Goal: Check status: Check status

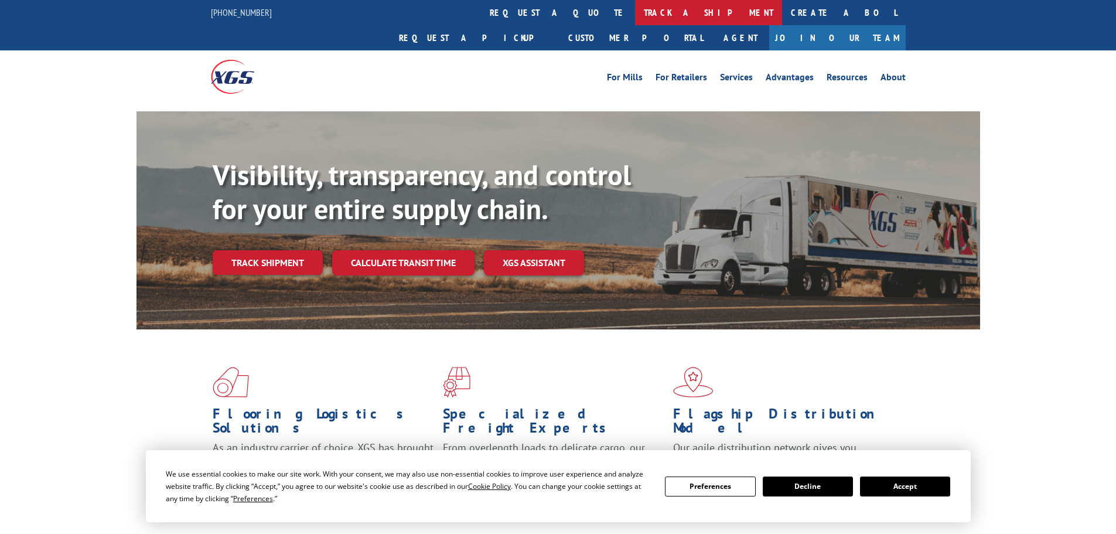
click at [635, 11] on link "track a shipment" at bounding box center [708, 12] width 147 height 25
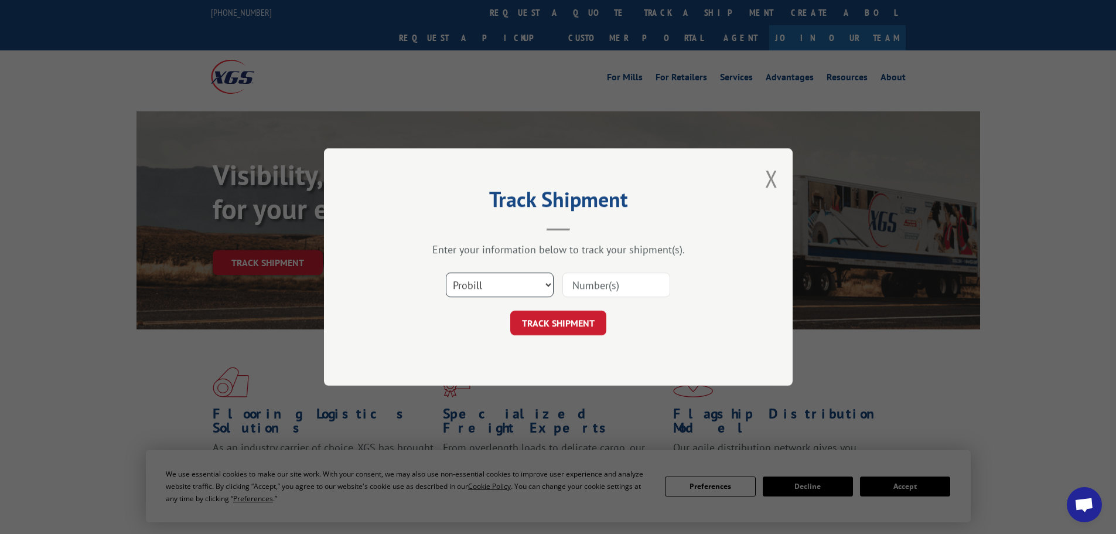
click at [493, 274] on select "Select category... Probill BOL PO" at bounding box center [500, 285] width 108 height 25
select select "po"
click at [446, 273] on select "Select category... Probill BOL PO" at bounding box center [500, 285] width 108 height 25
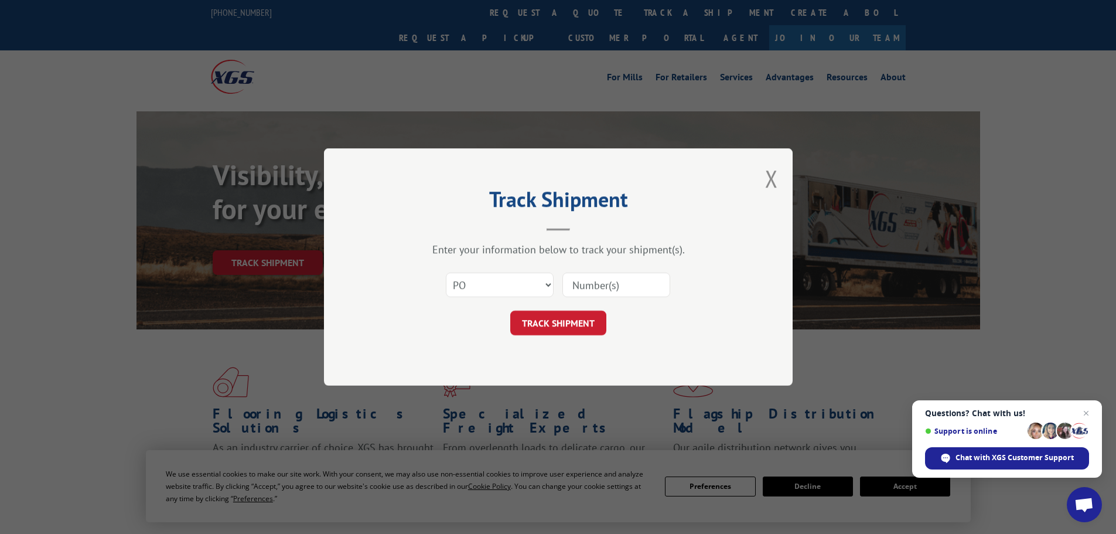
click at [587, 296] on input at bounding box center [617, 285] width 108 height 25
paste input "297447780"
type input "297447780"
click at [605, 310] on form "Select category... Probill BOL PO 297447780 TRACK SHIPMENT" at bounding box center [559, 300] width 352 height 70
click at [591, 315] on button "TRACK SHIPMENT" at bounding box center [558, 323] width 96 height 25
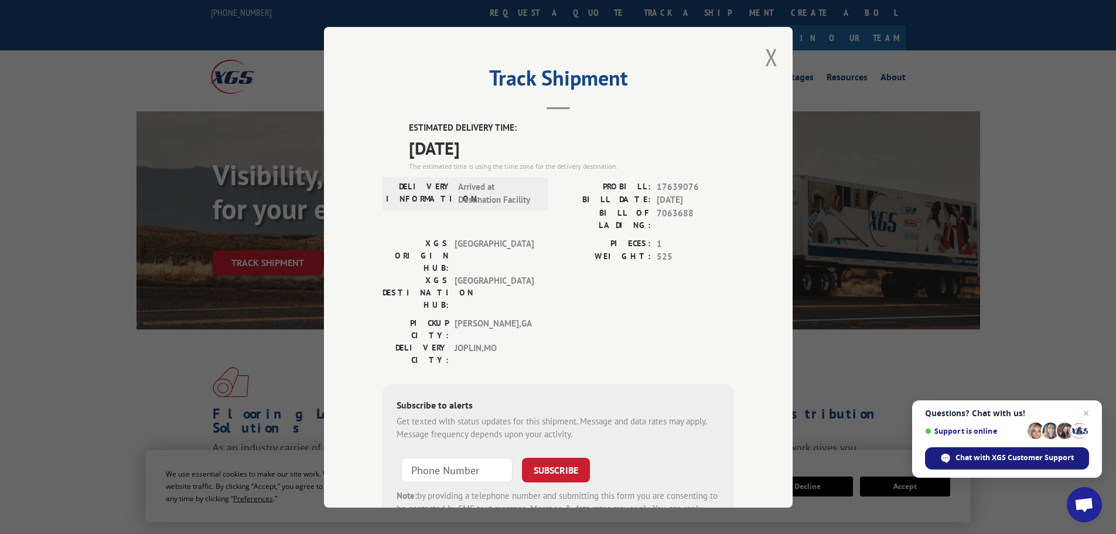
click at [1041, 453] on span "Chat with XGS Customer Support" at bounding box center [1015, 457] width 118 height 11
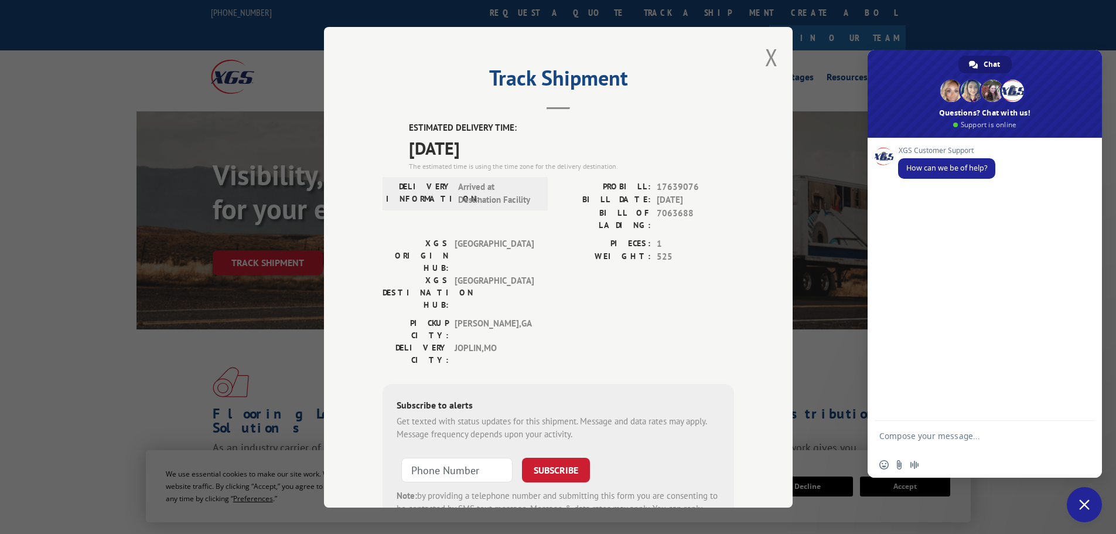
click at [669, 181] on span "17639076" at bounding box center [695, 186] width 77 height 13
click at [701, 181] on span "17639076" at bounding box center [695, 186] width 77 height 13
click at [704, 183] on span "17639076" at bounding box center [695, 186] width 77 height 13
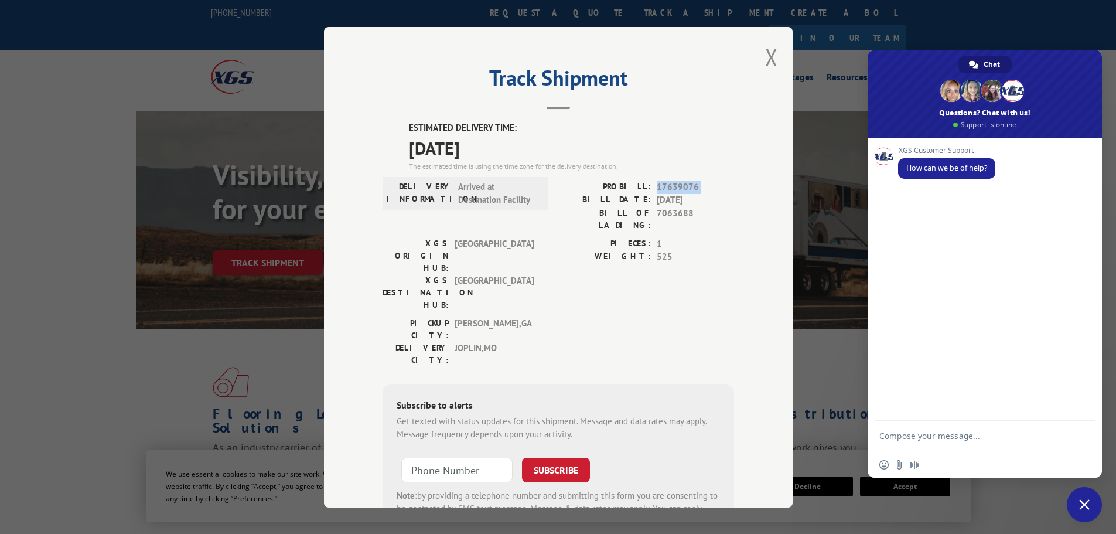
drag, startPoint x: 704, startPoint y: 183, endPoint x: 679, endPoint y: 182, distance: 25.2
click at [679, 182] on span "17639076" at bounding box center [695, 186] width 77 height 13
copy span "17639076"
click at [912, 442] on textarea "Compose your message..." at bounding box center [972, 441] width 185 height 21
paste textarea "17639076"
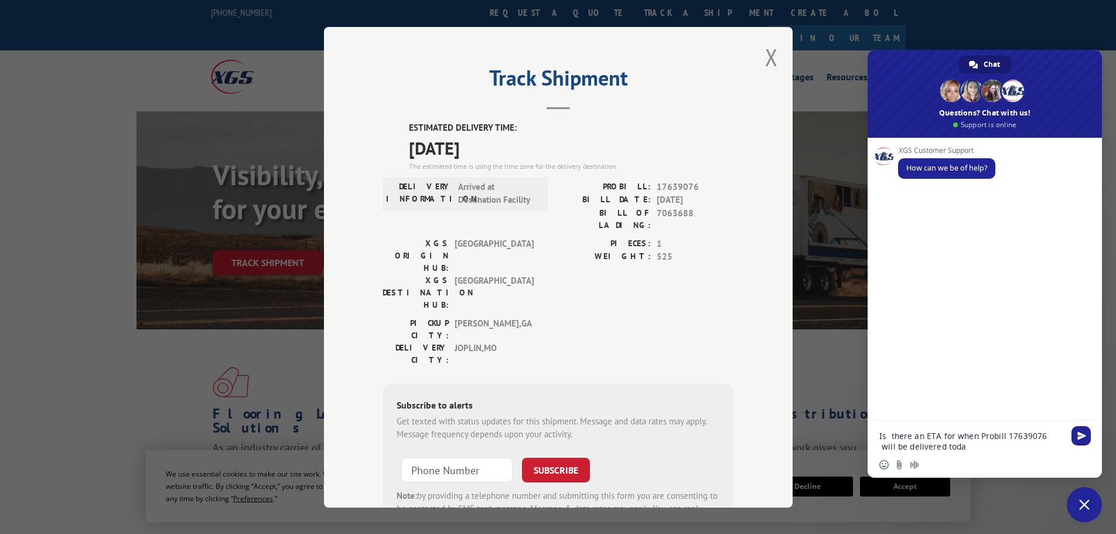
type textarea "Is there an ETA for when Probill 17639076 will be delivered [DATE]"
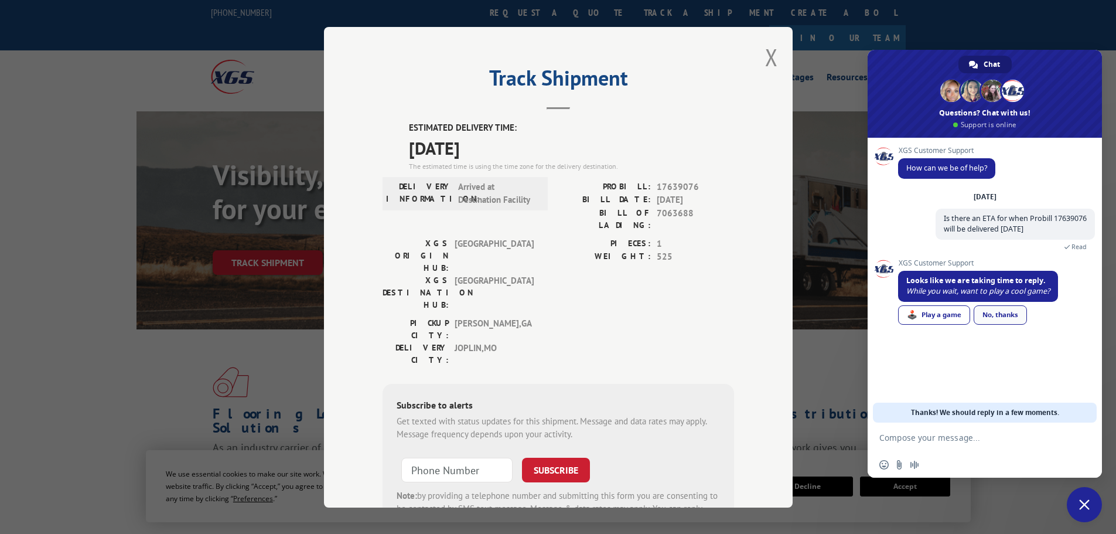
click at [1010, 314] on div "No, thanks" at bounding box center [1000, 314] width 53 height 19
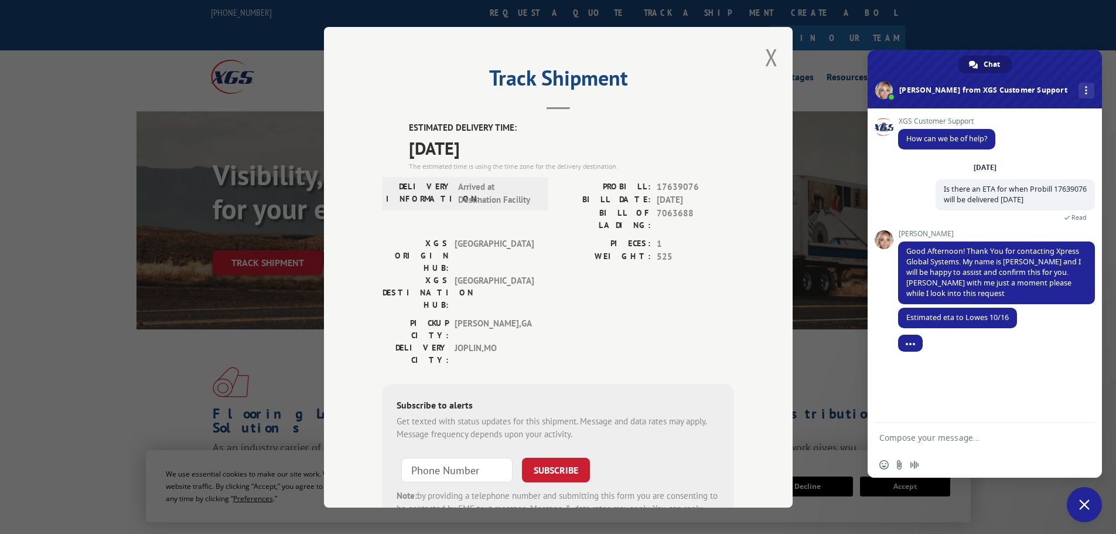
click at [915, 435] on textarea "Compose your message..." at bounding box center [972, 438] width 185 height 11
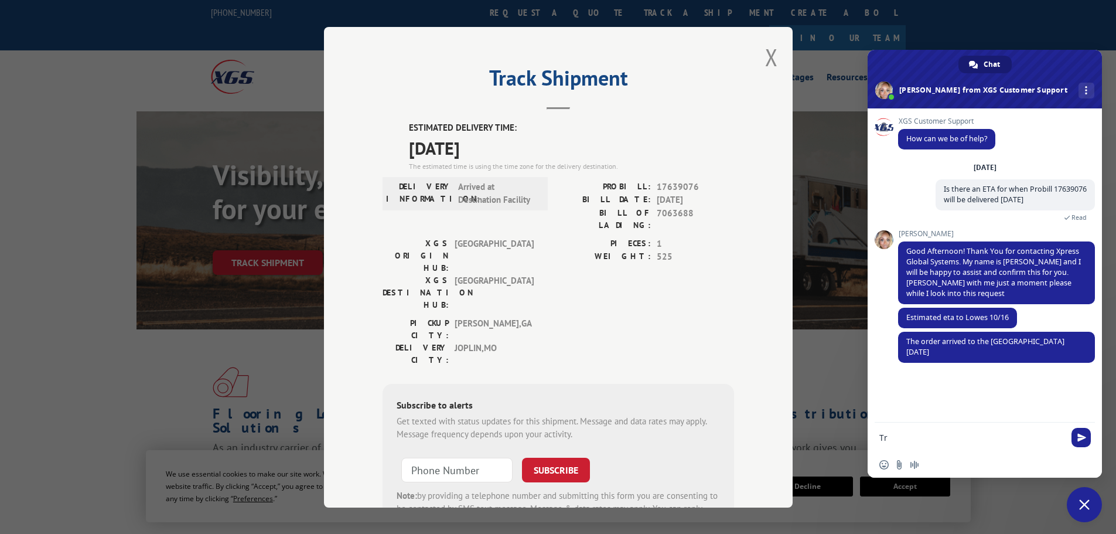
type textarea "T"
type textarea "thank you"
click at [1076, 434] on span "Send" at bounding box center [1081, 437] width 19 height 19
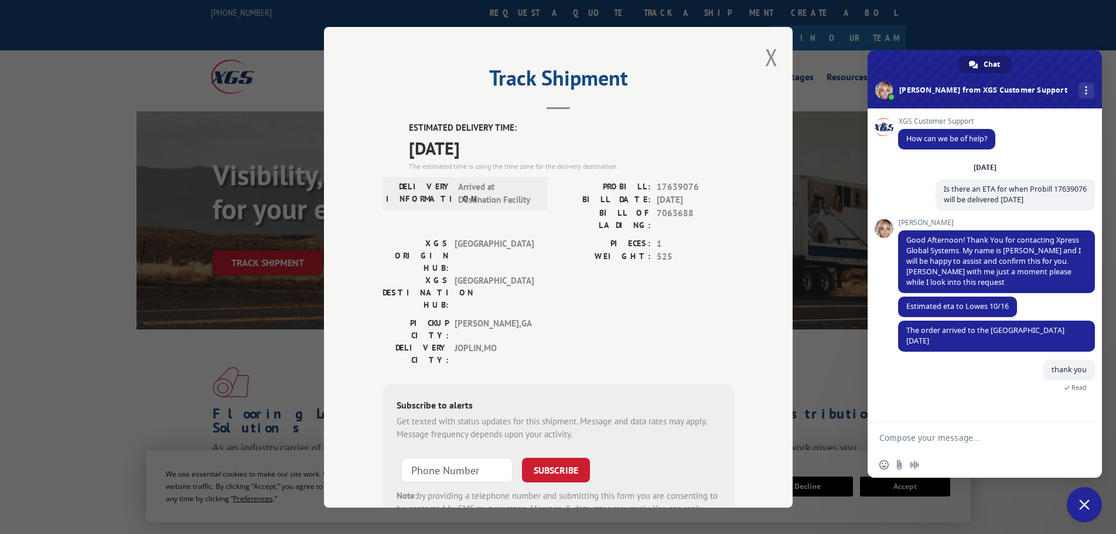
click at [1086, 503] on span "Close chat" at bounding box center [1084, 504] width 11 height 11
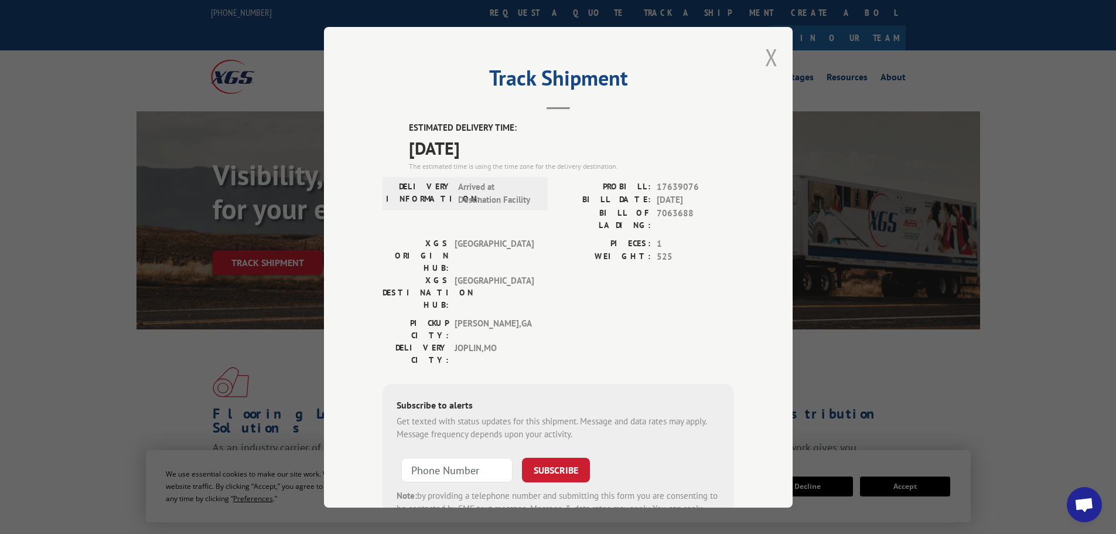
click at [770, 62] on button "Close modal" at bounding box center [771, 57] width 13 height 31
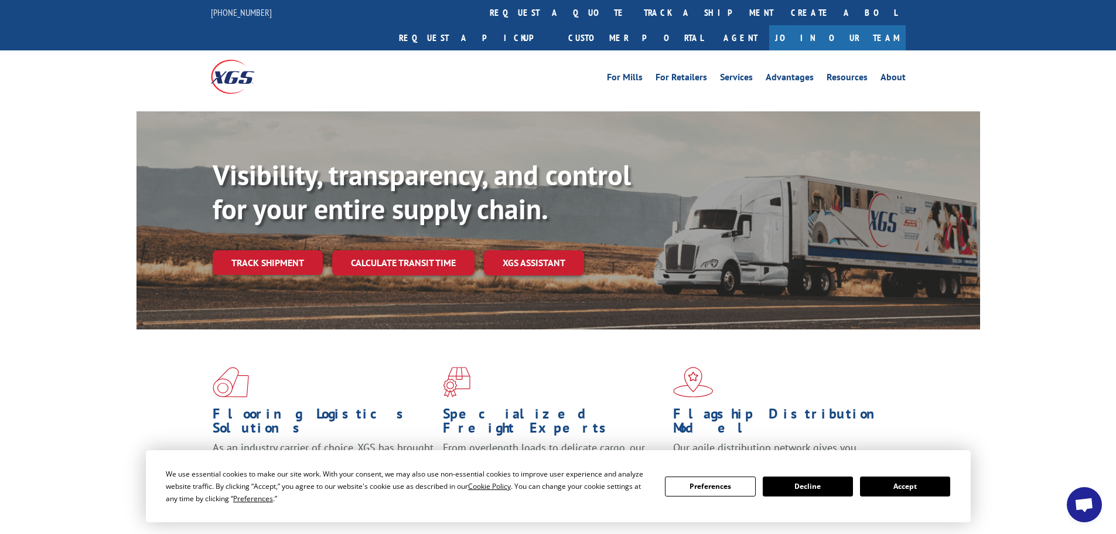
scroll to position [100, 0]
click at [897, 487] on button "Accept" at bounding box center [905, 486] width 90 height 20
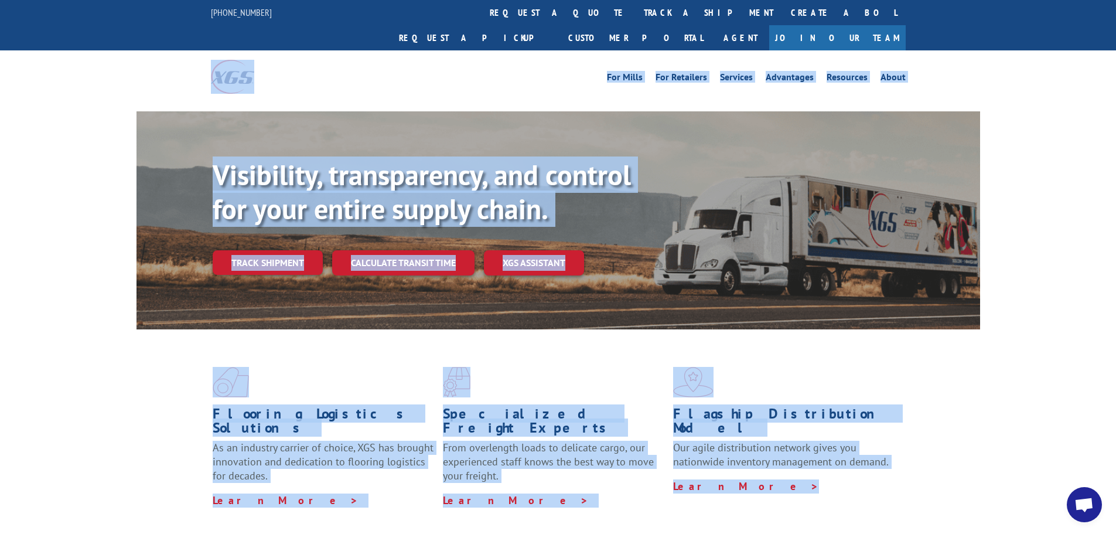
drag, startPoint x: 80, startPoint y: 38, endPoint x: 984, endPoint y: 468, distance: 1000.6
click at [100, 58] on div "For [PERSON_NAME] For Retailers Services Advantages Resources About For [PERSON…" at bounding box center [558, 76] width 1116 height 52
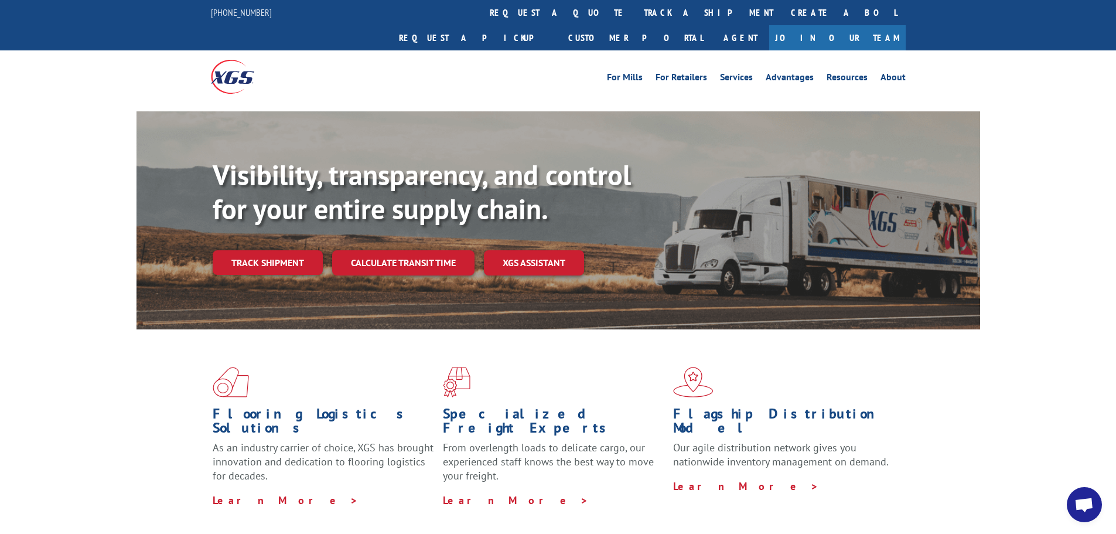
click at [50, 50] on div "For [PERSON_NAME] For Retailers Services Advantages Resources About For [PERSON…" at bounding box center [558, 76] width 1116 height 52
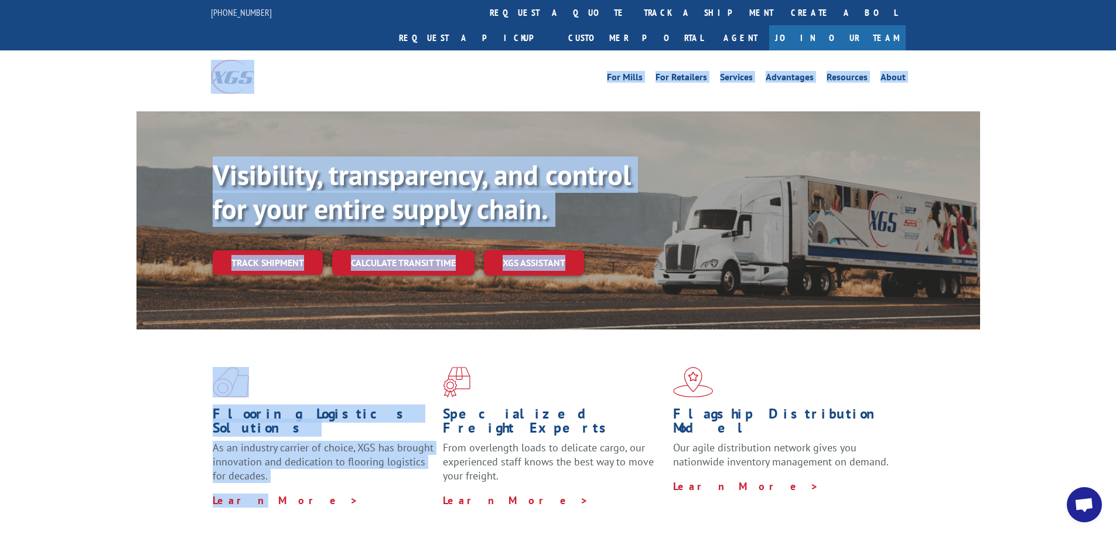
drag, startPoint x: 50, startPoint y: 40, endPoint x: 204, endPoint y: 468, distance: 455.1
click at [103, 377] on div "Flooring Logistics Solutions As an industry carrier of choice, XGS has brought …" at bounding box center [558, 447] width 1116 height 236
